Goal: Task Accomplishment & Management: Manage account settings

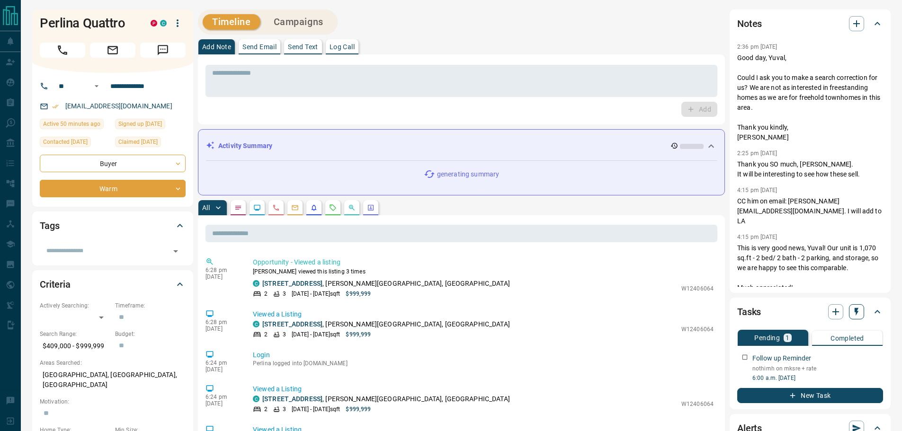
click at [858, 312] on icon "button" at bounding box center [856, 311] width 9 height 9
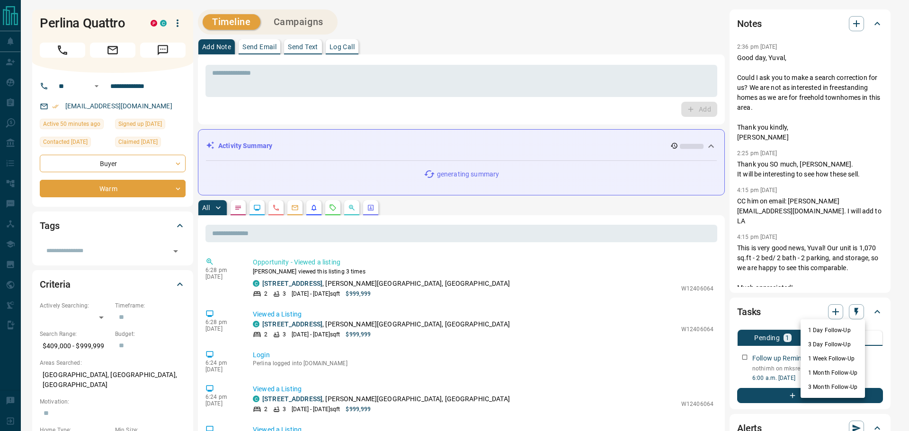
click at [837, 329] on li "1 Day Follow-Up" at bounding box center [833, 330] width 64 height 14
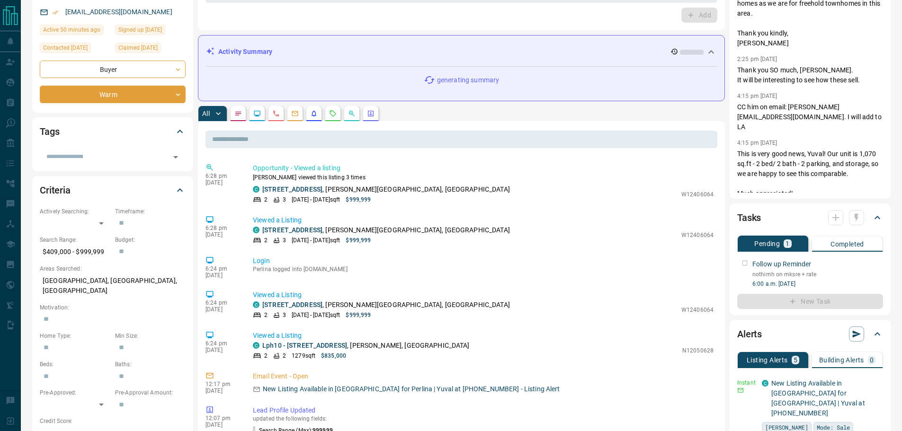
scroll to position [95, 0]
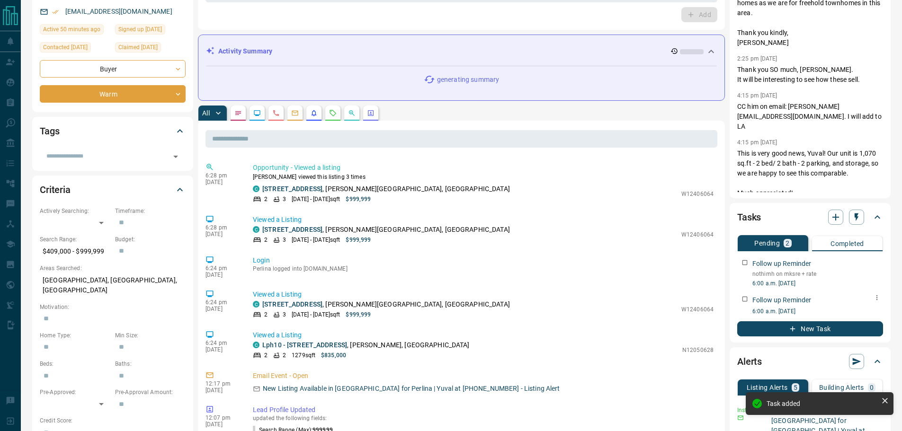
click at [871, 301] on div at bounding box center [877, 298] width 12 height 13
click at [873, 302] on button "button" at bounding box center [877, 298] width 12 height 12
click at [871, 309] on li "Edit" at bounding box center [862, 316] width 42 height 14
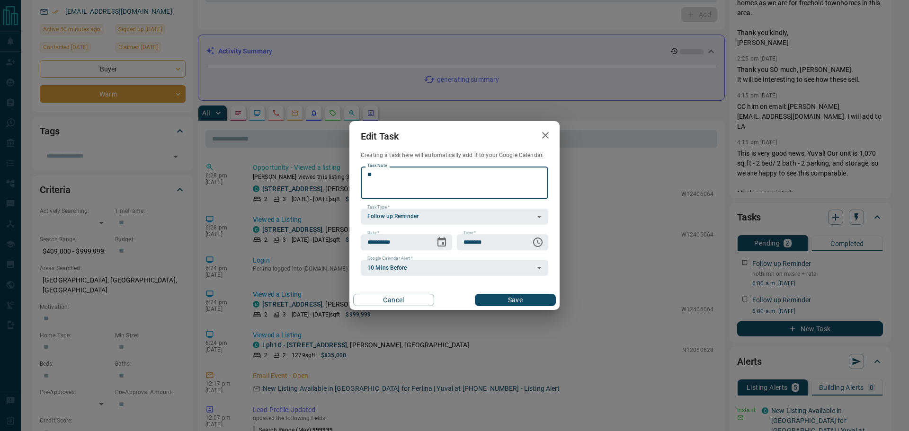
type textarea "*"
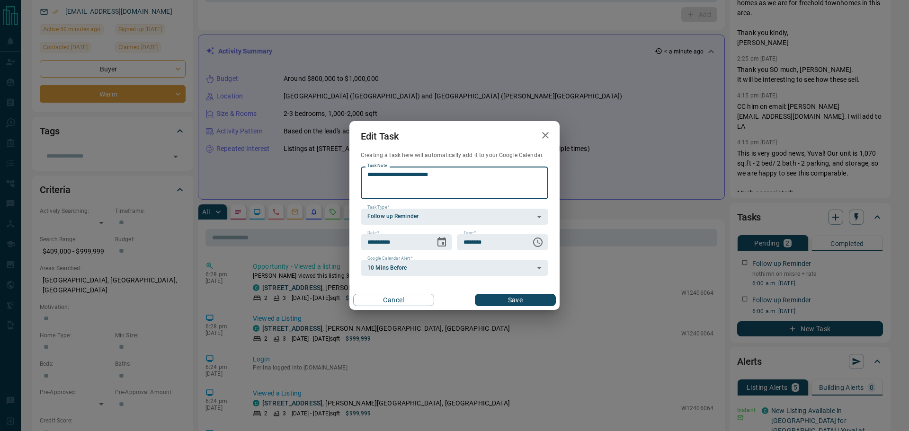
type textarea "**********"
click at [525, 294] on div "Cancel Save" at bounding box center [454, 300] width 210 height 20
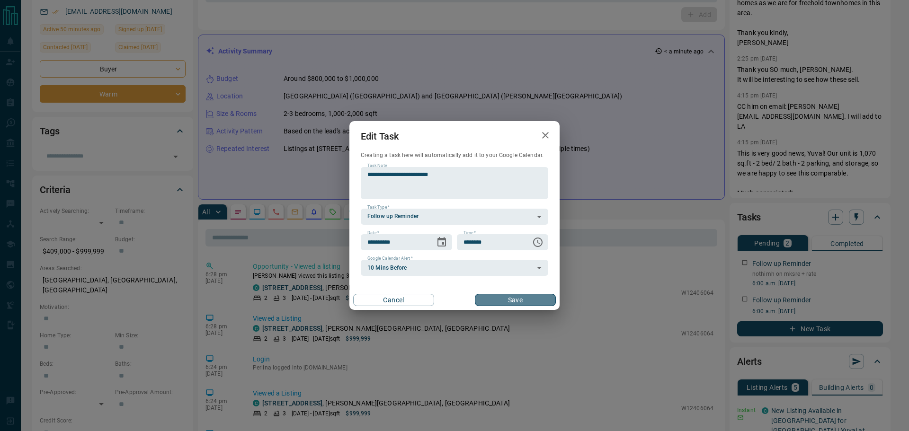
click at [524, 295] on button "Save" at bounding box center [515, 300] width 81 height 12
